Goal: Browse casually

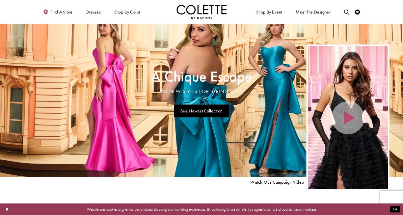
scroll to position [19, 0]
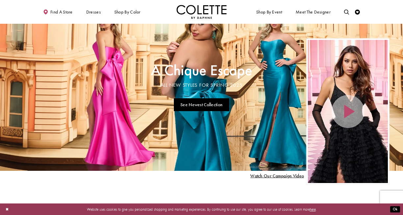
click at [234, 105] on link "Visit A Chique Escape All New Styles For Spring 2025 Page" at bounding box center [201, 88] width 403 height 166
